Goal: Transaction & Acquisition: Book appointment/travel/reservation

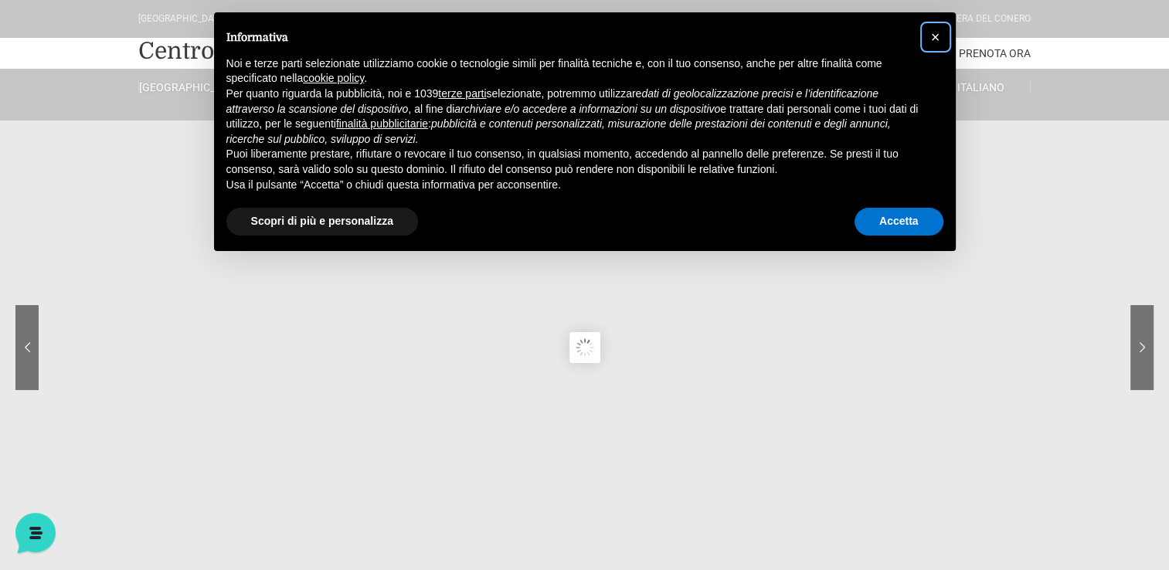
click at [940, 43] on span "×" at bounding box center [935, 37] width 9 height 17
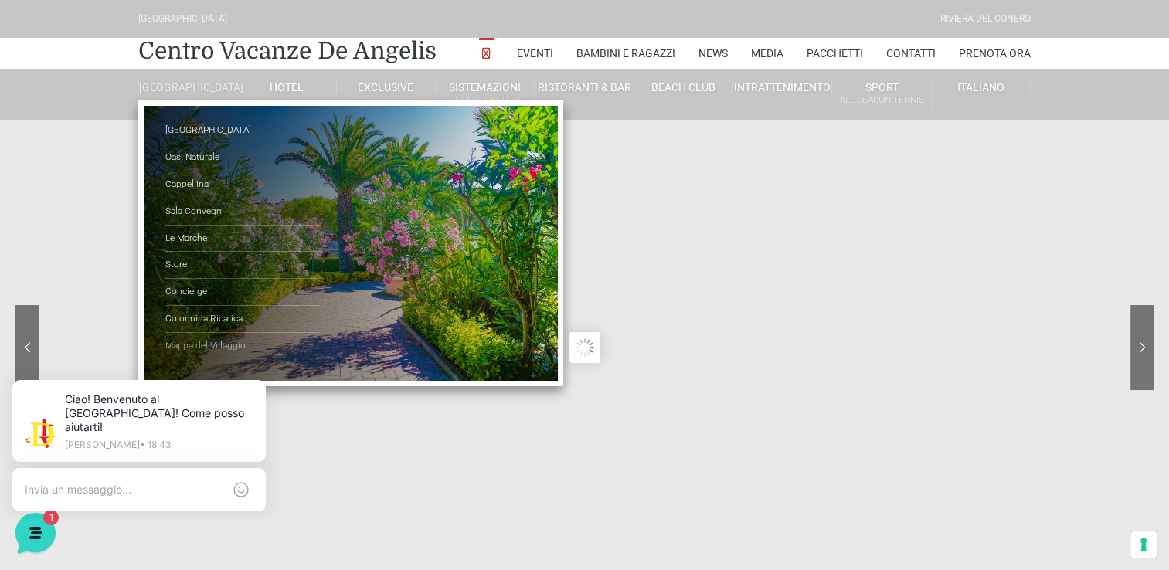
click at [197, 350] on link "Mappa del Villaggio" at bounding box center [242, 346] width 155 height 26
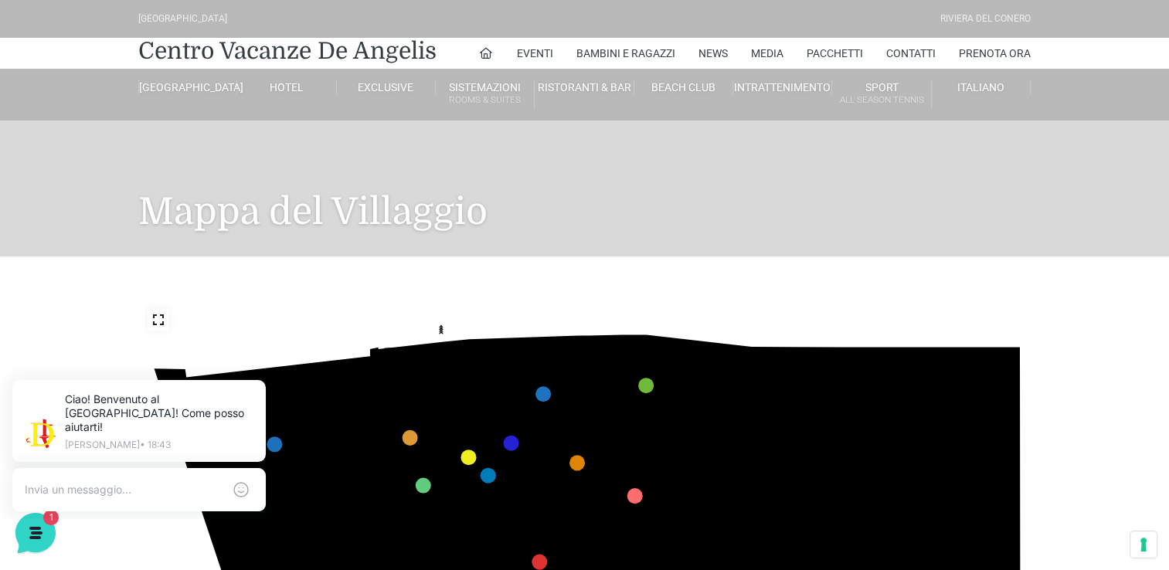
drag, startPoint x: 942, startPoint y: 439, endPoint x: 947, endPoint y: 342, distance: 97.5
click at [949, 345] on icon "436 435 437 434 441 430 440 431 439 432 438 433 424 423 425 422 429 418 428 419…" at bounding box center [584, 551] width 893 height 502
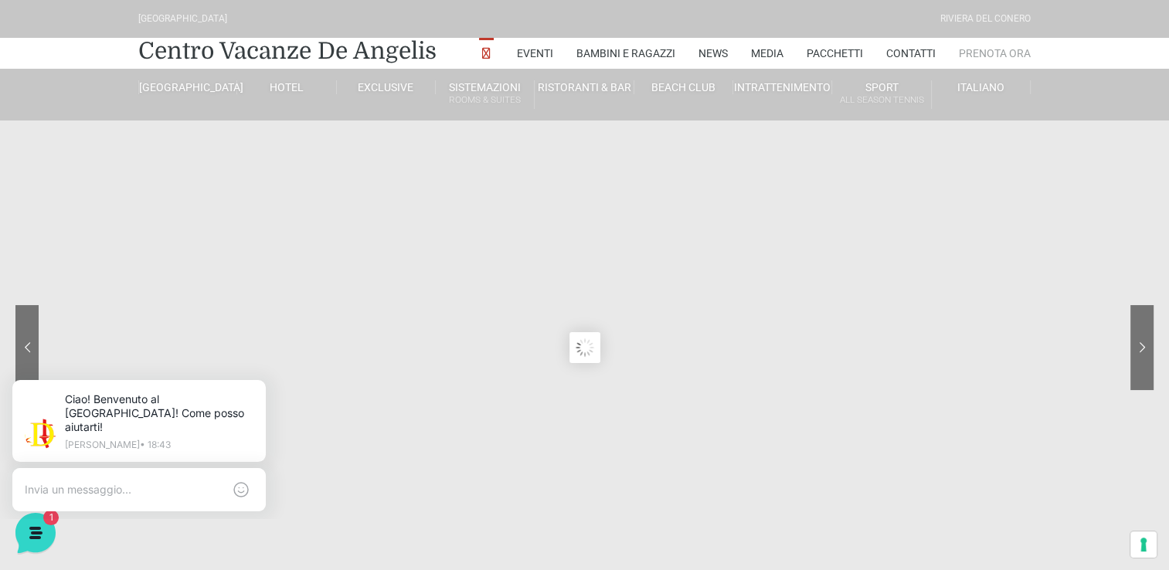
click at [981, 51] on link "Prenota Ora" at bounding box center [995, 53] width 72 height 31
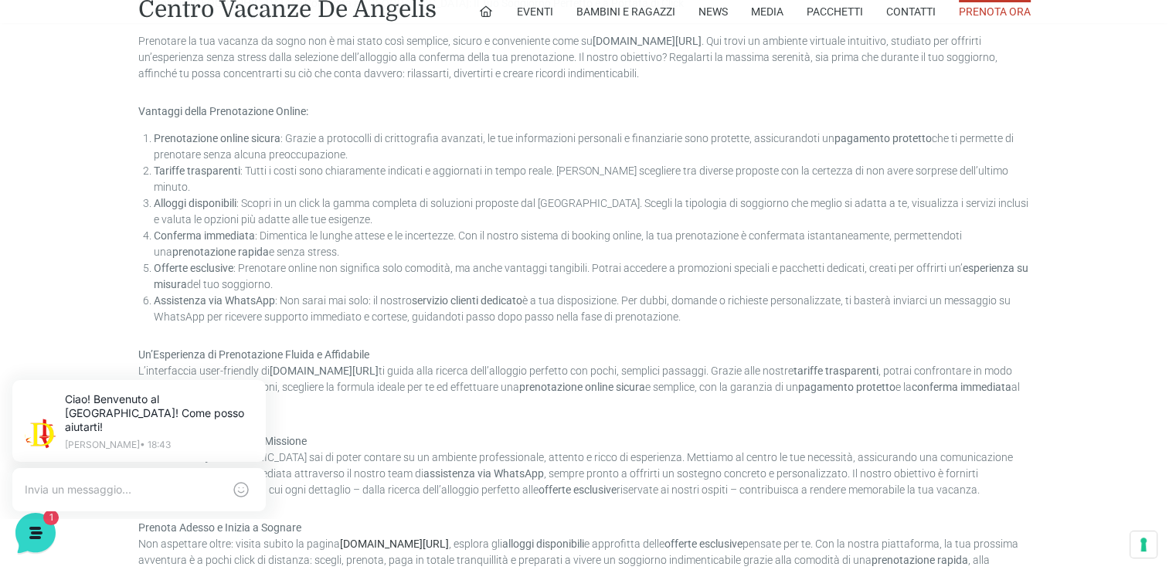
scroll to position [618, 0]
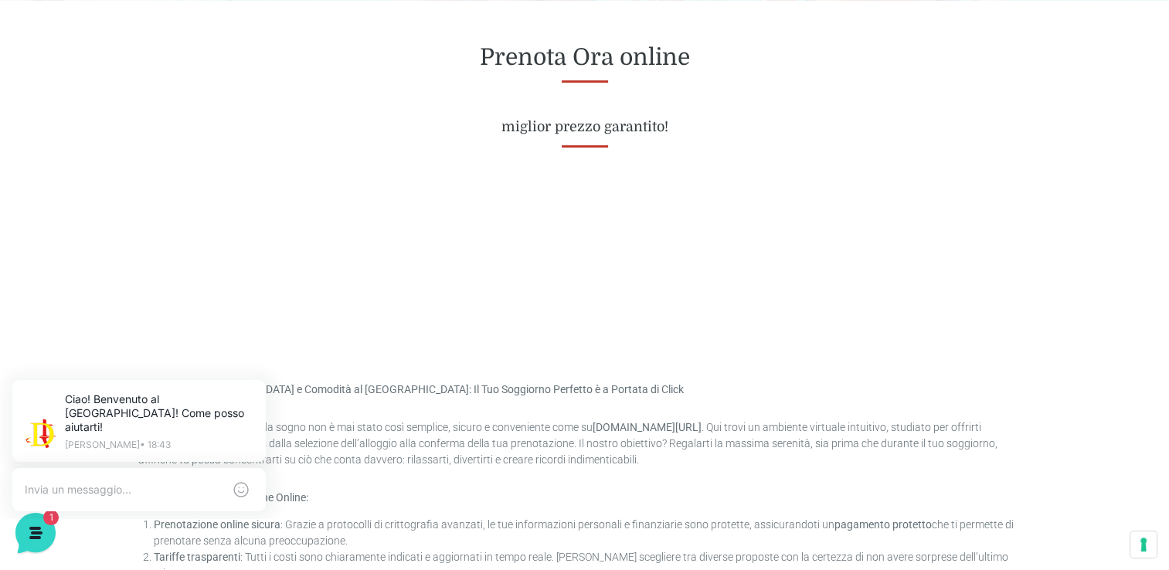
click at [728, 324] on div at bounding box center [585, 258] width 916 height 159
click at [623, 143] on div "Prenota Ora online miglior prezzo garantito!" at bounding box center [585, 89] width 916 height 179
drag, startPoint x: 623, startPoint y: 142, endPoint x: 612, endPoint y: 141, distance: 10.9
click at [615, 140] on div "Prenota Ora online miglior prezzo garantito!" at bounding box center [585, 89] width 916 height 179
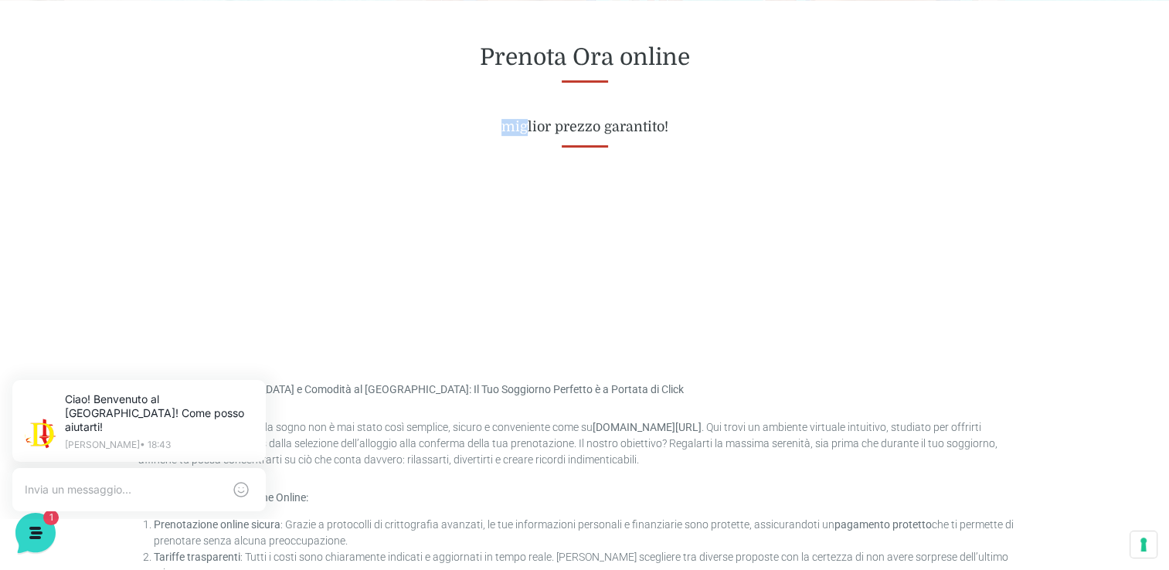
drag, startPoint x: 413, startPoint y: 165, endPoint x: 389, endPoint y: 172, distance: 24.2
click at [396, 170] on div "Prenota Ora online miglior prezzo garantito!" at bounding box center [585, 89] width 916 height 179
click at [389, 172] on div "Prenota Ora online miglior prezzo garantito!" at bounding box center [585, 89] width 916 height 179
click at [385, 175] on div "Prenota Ora online miglior prezzo garantito!" at bounding box center [585, 89] width 916 height 179
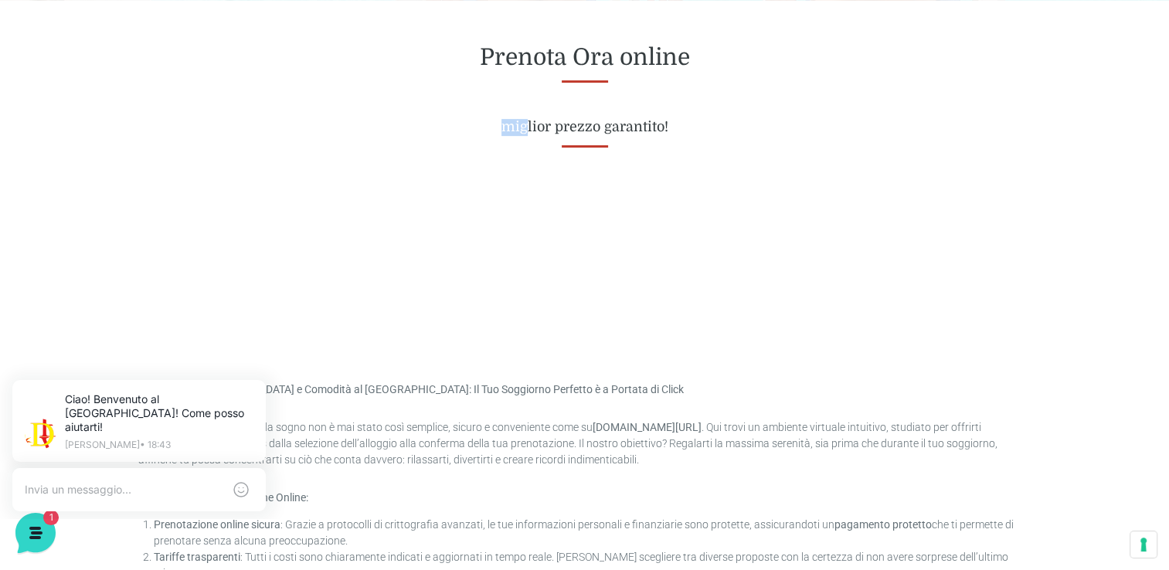
click at [385, 175] on div "Prenota Ora online miglior prezzo garantito!" at bounding box center [585, 89] width 916 height 179
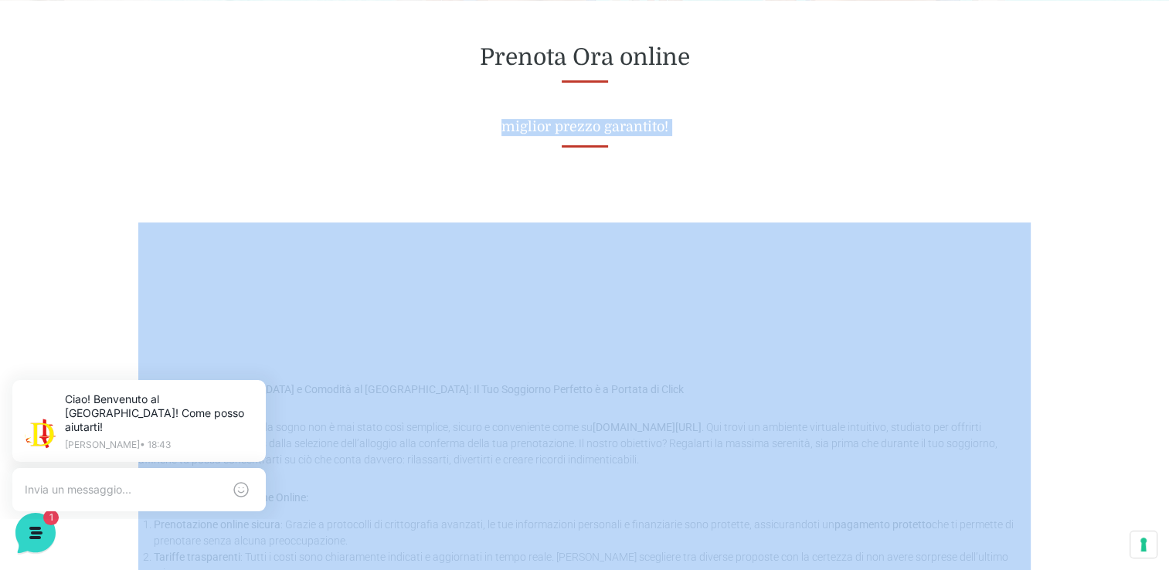
click at [385, 175] on div "Prenota Ora online miglior prezzo garantito!" at bounding box center [585, 89] width 916 height 179
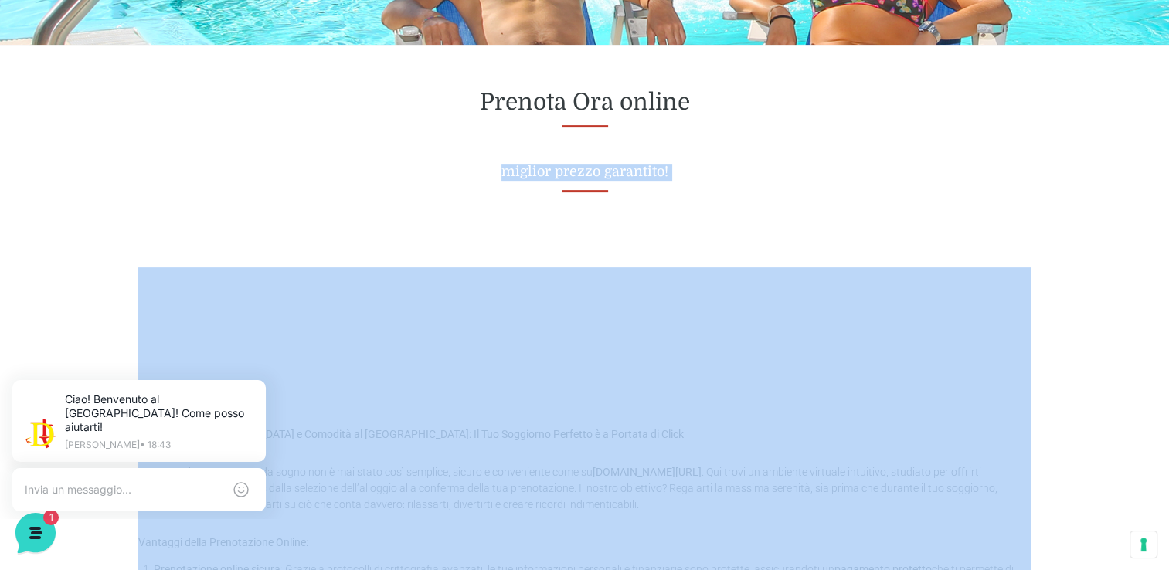
click at [385, 175] on div "Prenota Ora online miglior prezzo garantito!" at bounding box center [585, 134] width 916 height 179
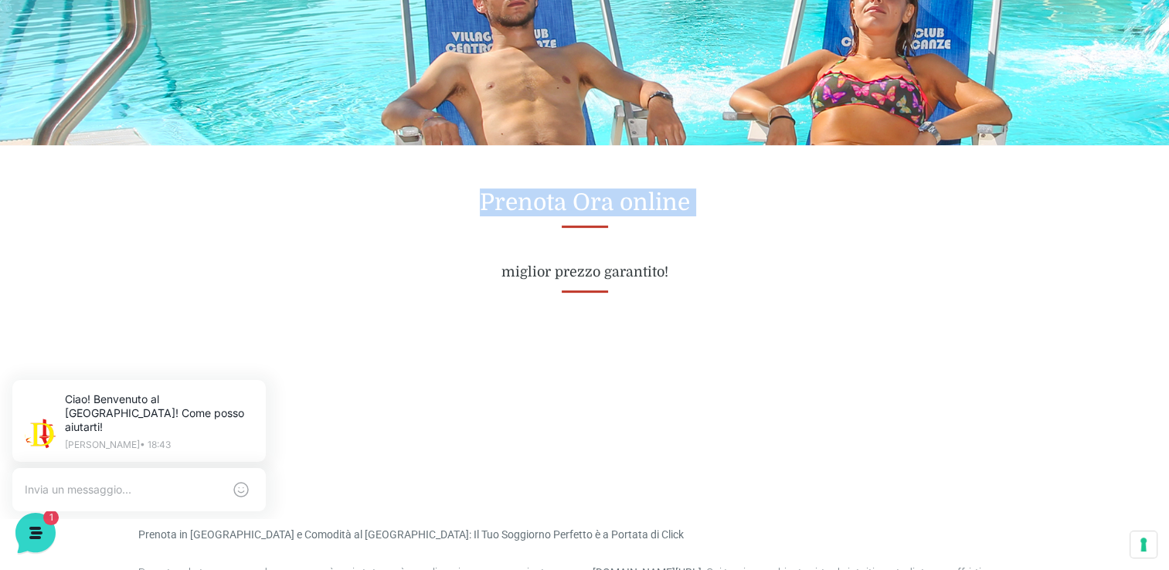
click at [385, 175] on div "Villaggio Hotel Resort Riviera Del Conero Centro Vacanze De Angelis Eventi Miss…" at bounding box center [584, 544] width 1169 height 2035
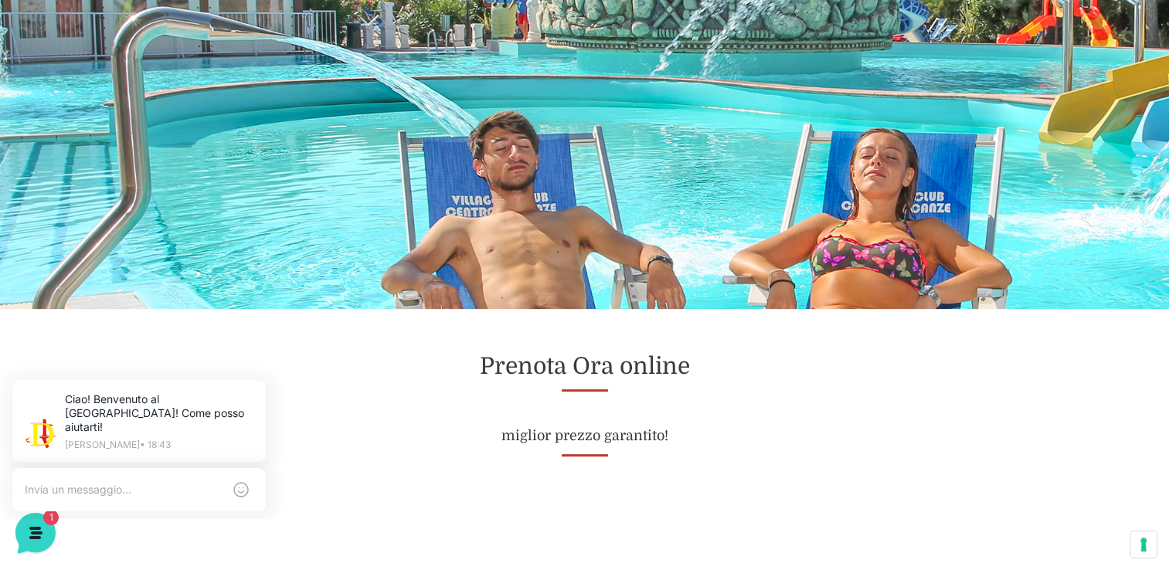
click at [385, 175] on header "Villaggio Hotel Resort Riviera Del Conero Centro Vacanze De Angelis Eventi Miss…" at bounding box center [584, 0] width 1169 height 618
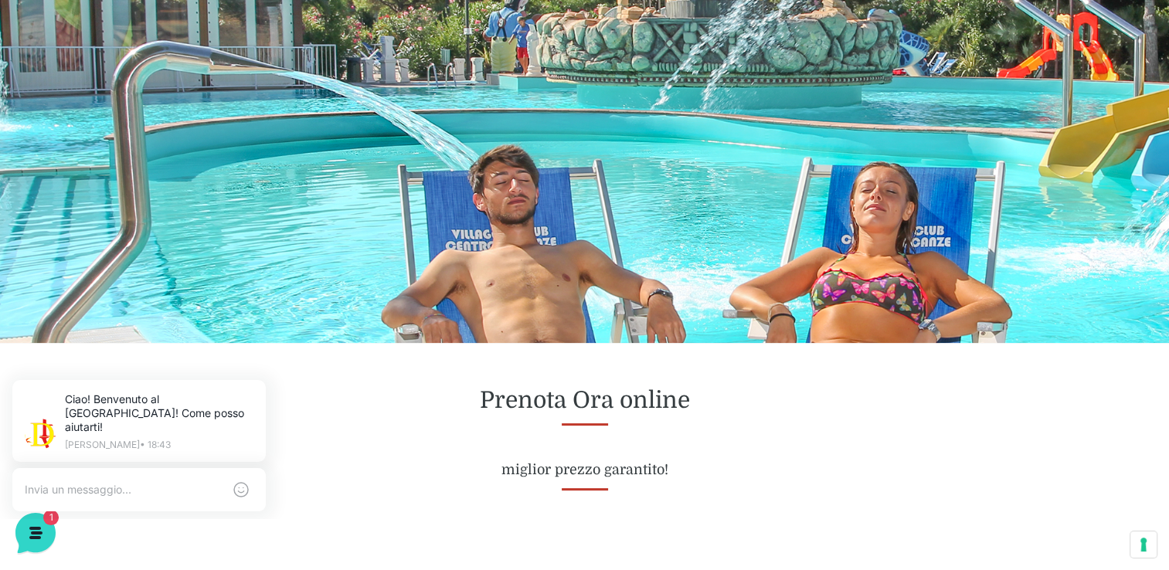
click at [385, 175] on header "Villaggio Hotel Resort Riviera Del Conero Centro Vacanze De Angelis Eventi Miss…" at bounding box center [584, 34] width 1169 height 618
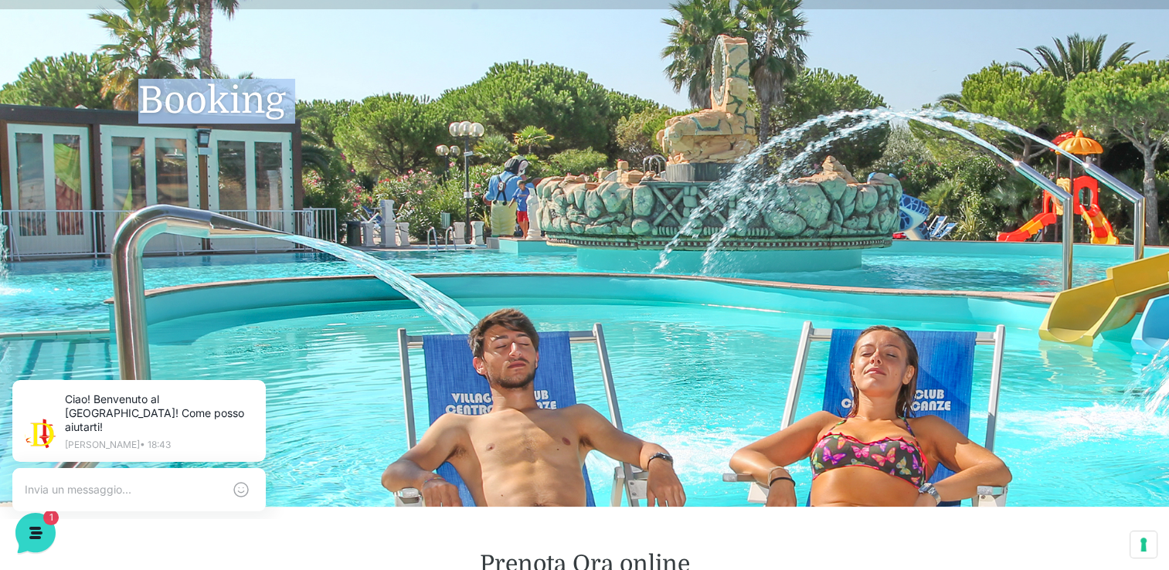
click at [385, 175] on header "Villaggio Hotel Resort Riviera Del Conero Centro Vacanze De Angelis Eventi Miss…" at bounding box center [584, 198] width 1169 height 618
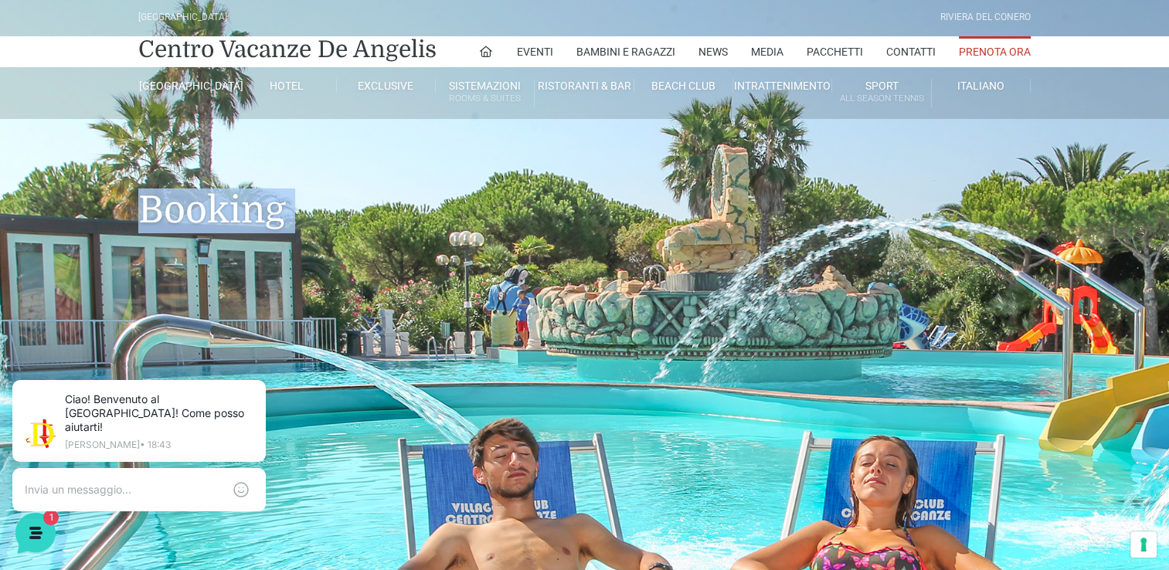
click at [385, 175] on h1 "Booking" at bounding box center [584, 187] width 893 height 136
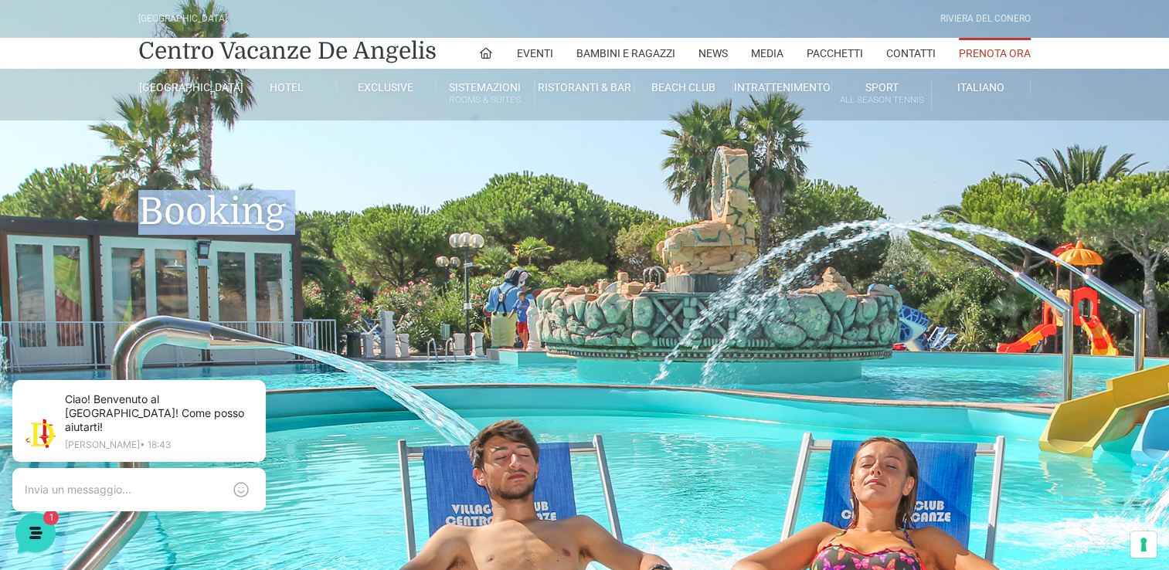
click at [385, 175] on h1 "Booking" at bounding box center [584, 189] width 893 height 136
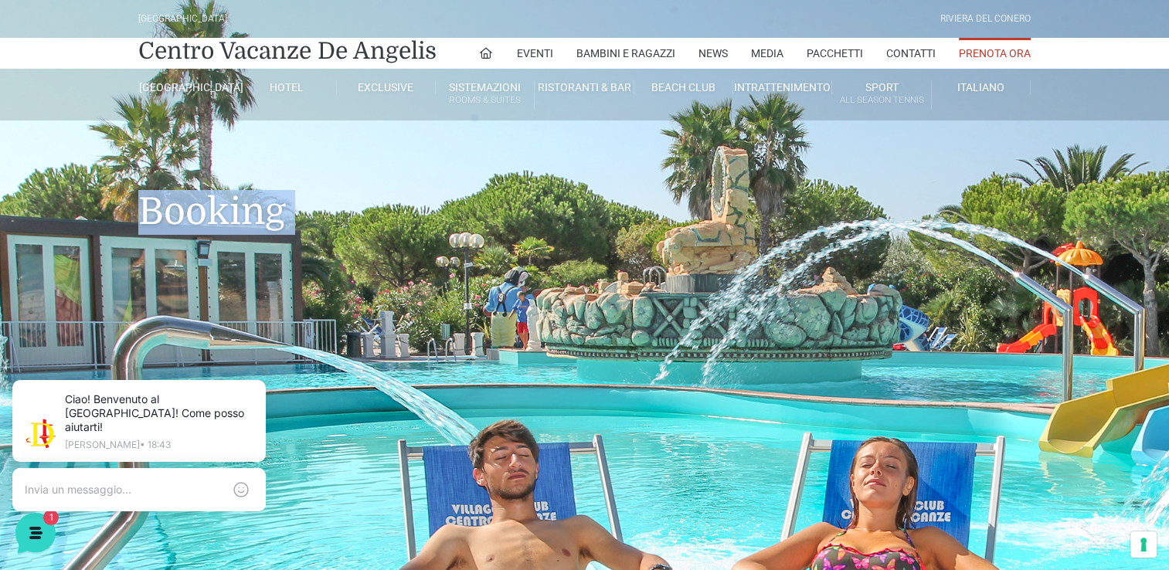
click at [385, 175] on h1 "Booking" at bounding box center [584, 189] width 893 height 136
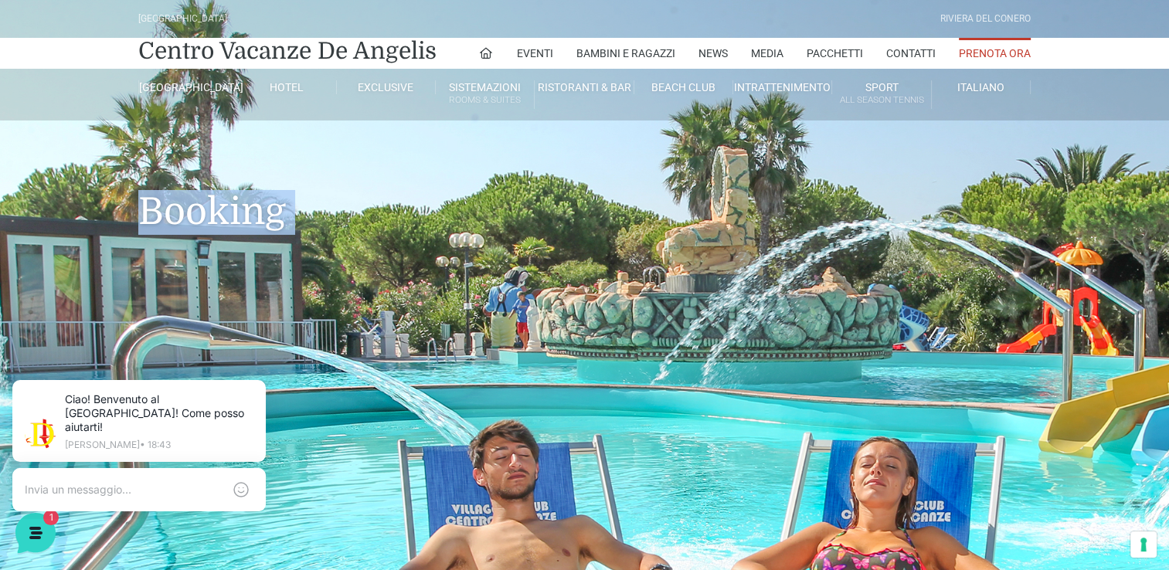
click at [385, 175] on h1 "Booking" at bounding box center [584, 189] width 893 height 136
drag, startPoint x: 385, startPoint y: 175, endPoint x: 627, endPoint y: 55, distance: 270.6
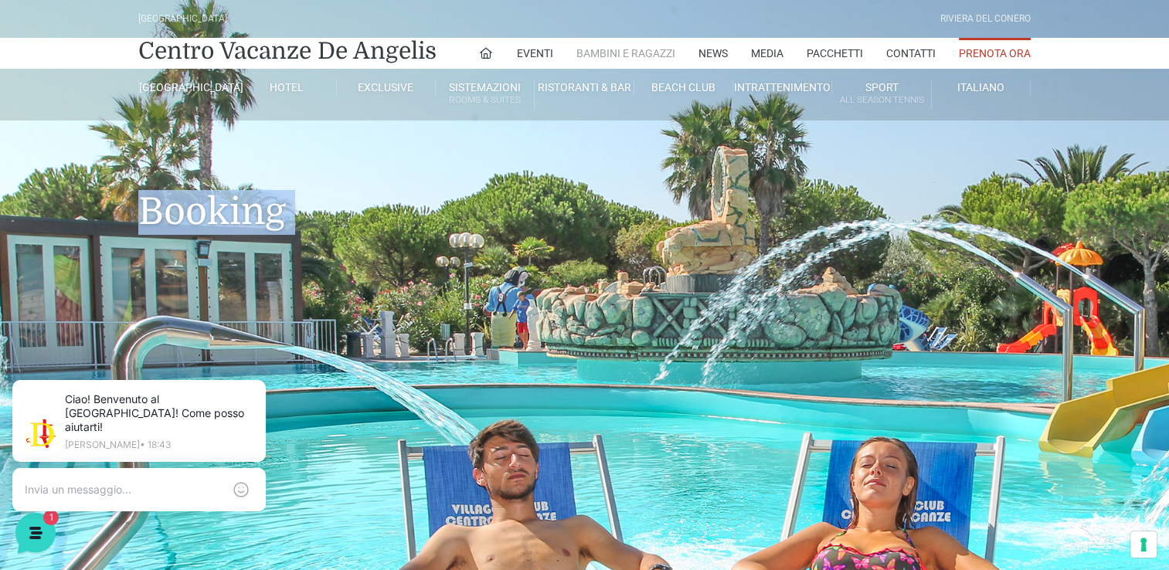
click at [385, 175] on h1 "Booking" at bounding box center [584, 189] width 893 height 136
drag, startPoint x: 627, startPoint y: 55, endPoint x: 717, endPoint y: 22, distance: 95.6
click at [710, 25] on div "Villaggio Hotel Resort Riviera Del Conero Centro Vacanze De Angelis Eventi Miss…" at bounding box center [584, 60] width 1169 height 121
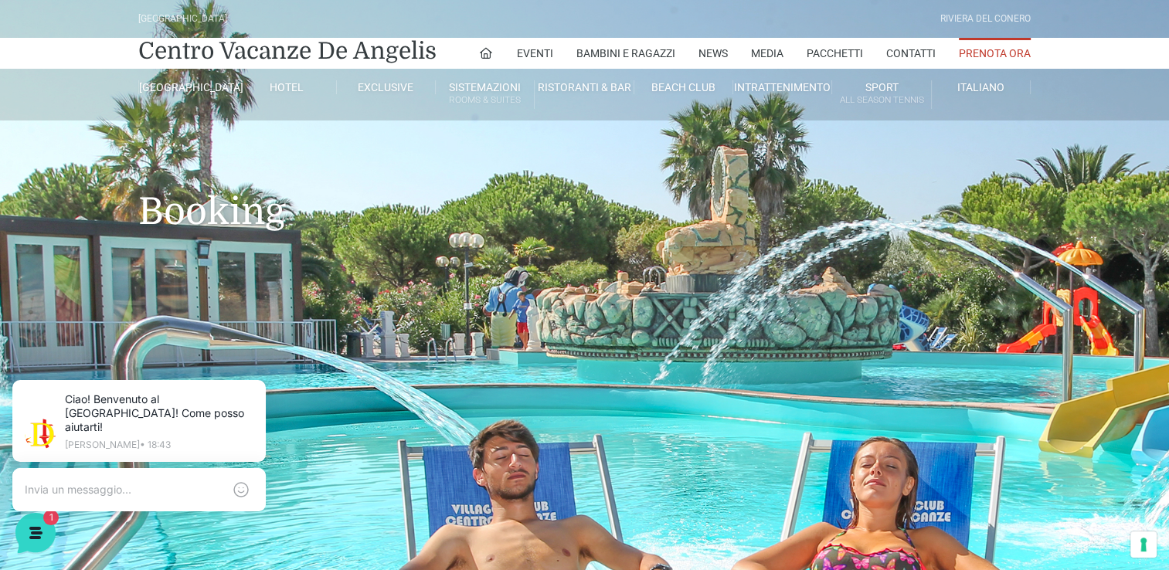
click at [719, 19] on div "Villaggio Hotel Resort Riviera Del Conero" at bounding box center [585, 19] width 904 height 38
drag, startPoint x: 719, startPoint y: 19, endPoint x: 708, endPoint y: 29, distance: 15.9
click at [711, 26] on div "Villaggio Hotel Resort Riviera Del Conero" at bounding box center [585, 19] width 904 height 38
click at [708, 29] on div "Villaggio Hotel Resort Riviera Del Conero" at bounding box center [585, 19] width 904 height 38
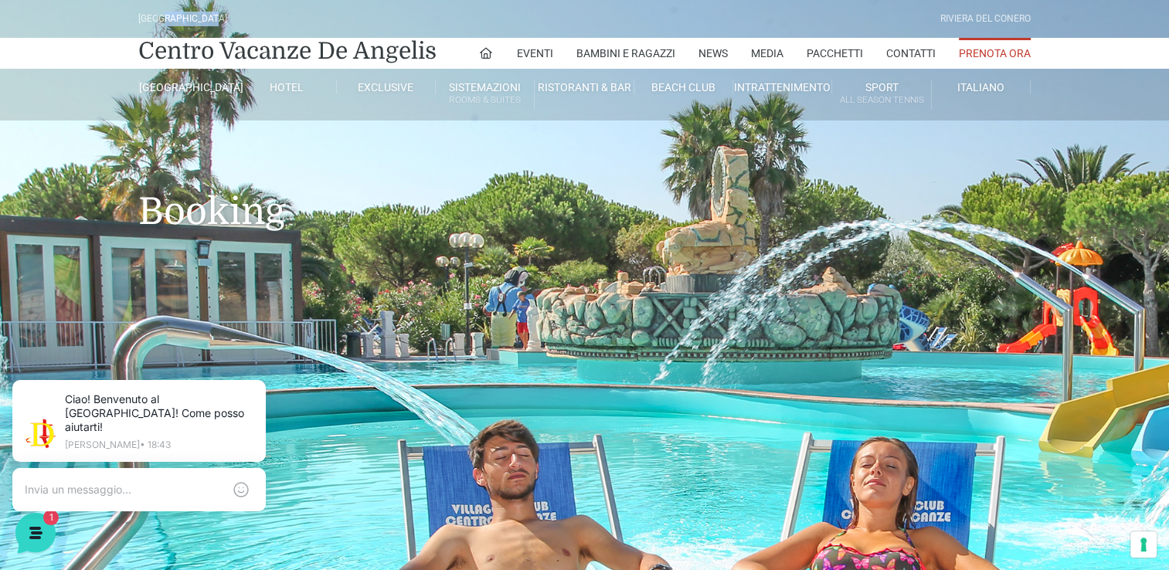
click at [708, 29] on div "Villaggio Hotel Resort Riviera Del Conero" at bounding box center [585, 19] width 904 height 38
drag, startPoint x: 155, startPoint y: -2, endPoint x: 163, endPoint y: 5, distance: 11.0
